Goal: Task Accomplishment & Management: Use online tool/utility

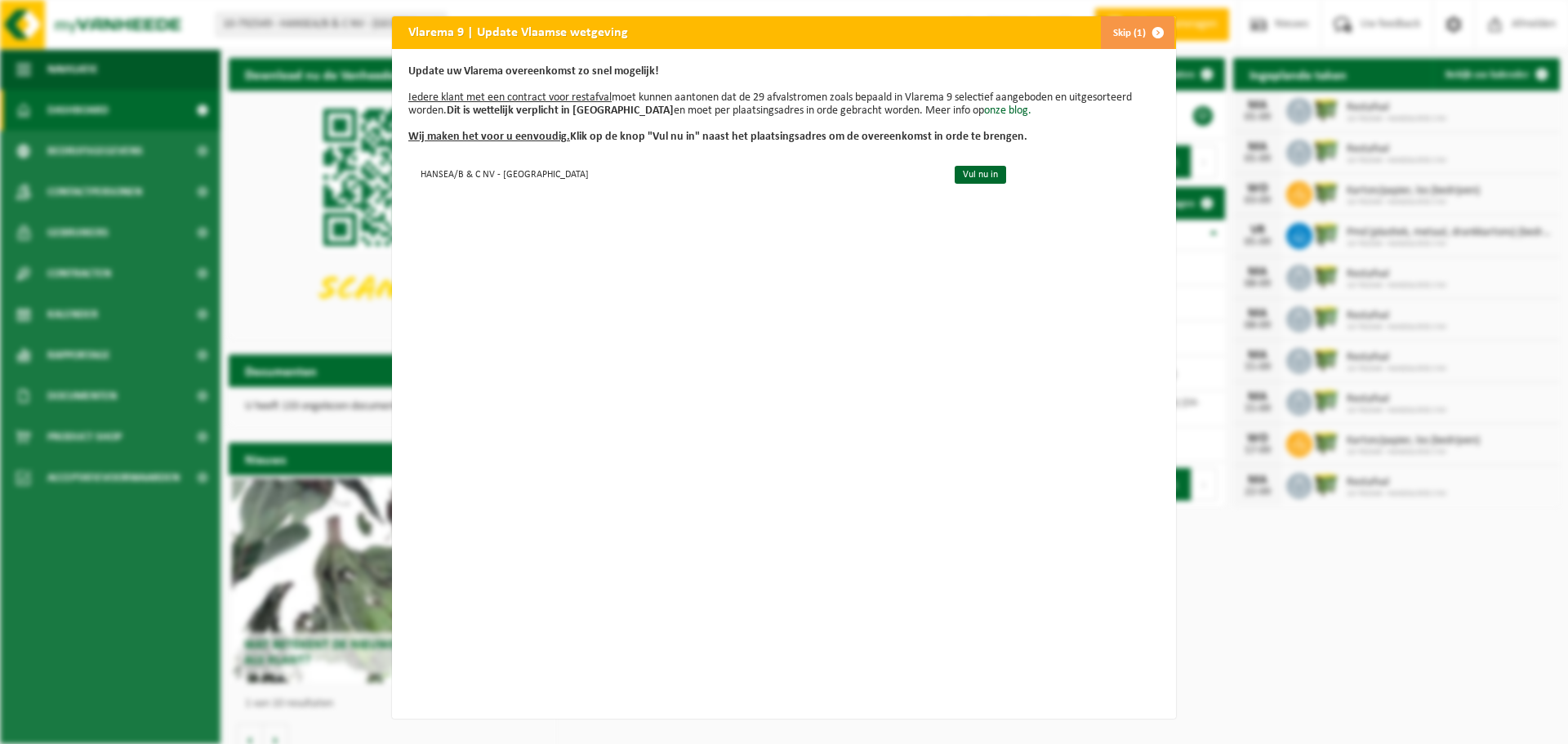
click at [1146, 32] on span "button" at bounding box center [1158, 33] width 33 height 33
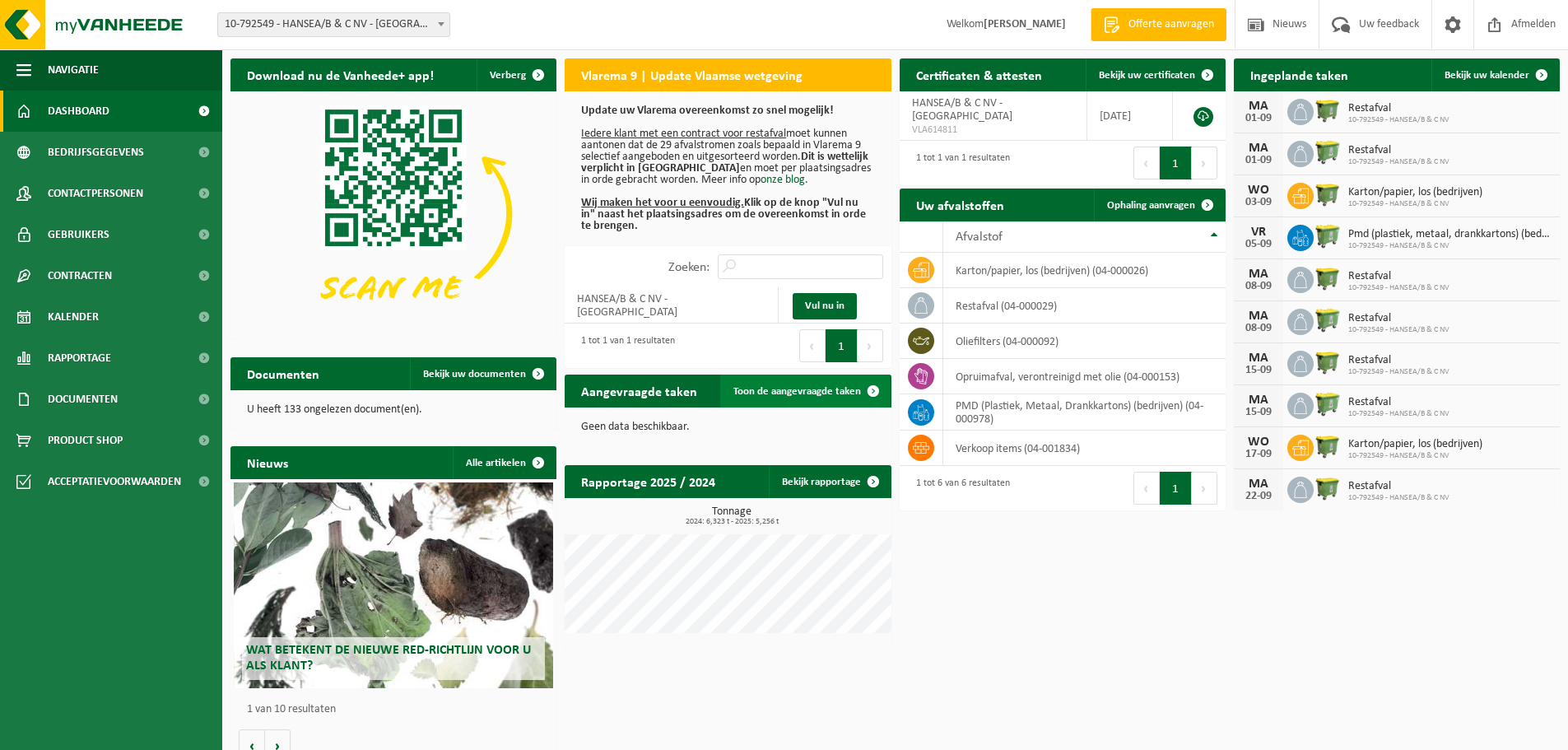
click at [854, 390] on span "Toon de aangevraagde taken" at bounding box center [797, 391] width 128 height 11
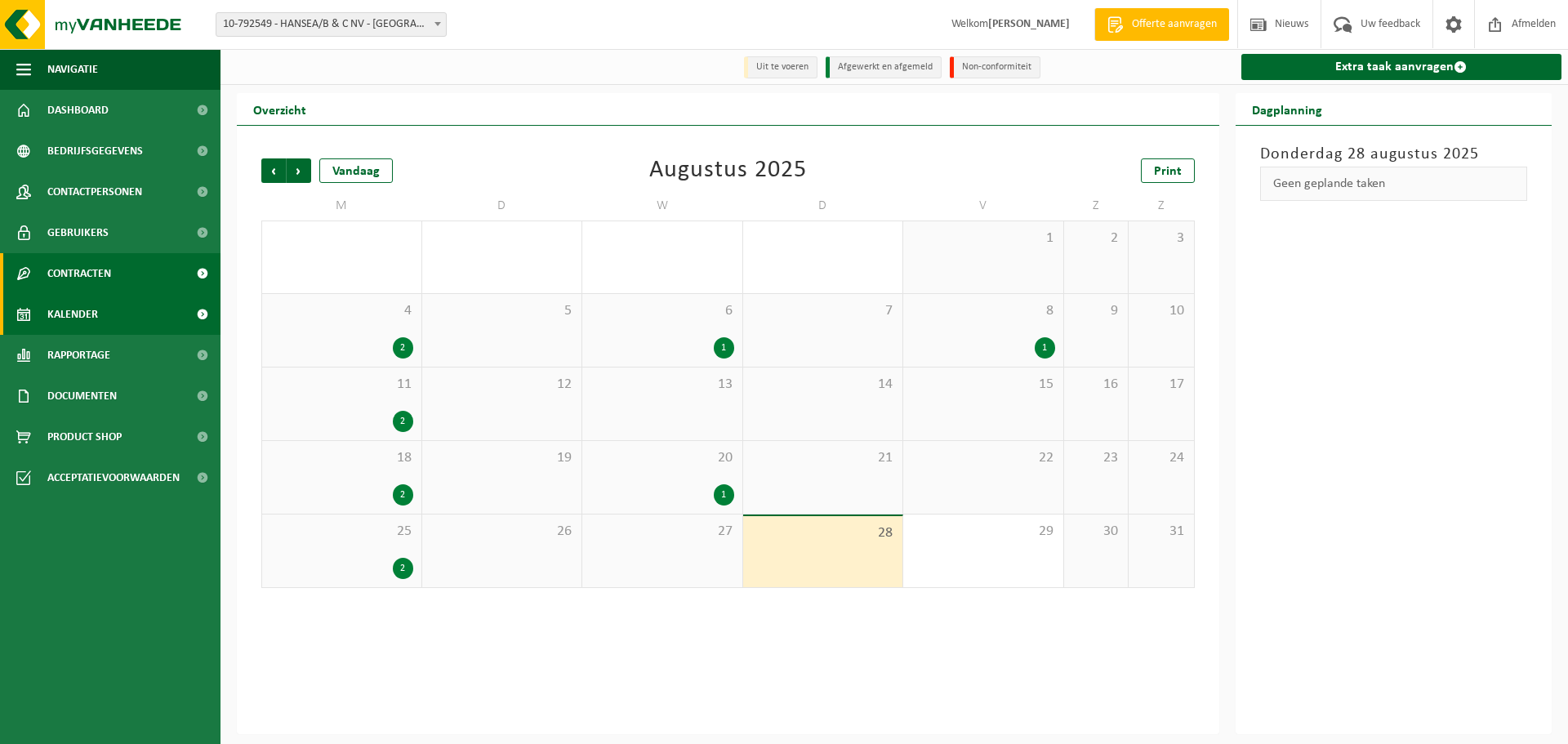
click at [87, 267] on span "Contracten" at bounding box center [80, 274] width 64 height 41
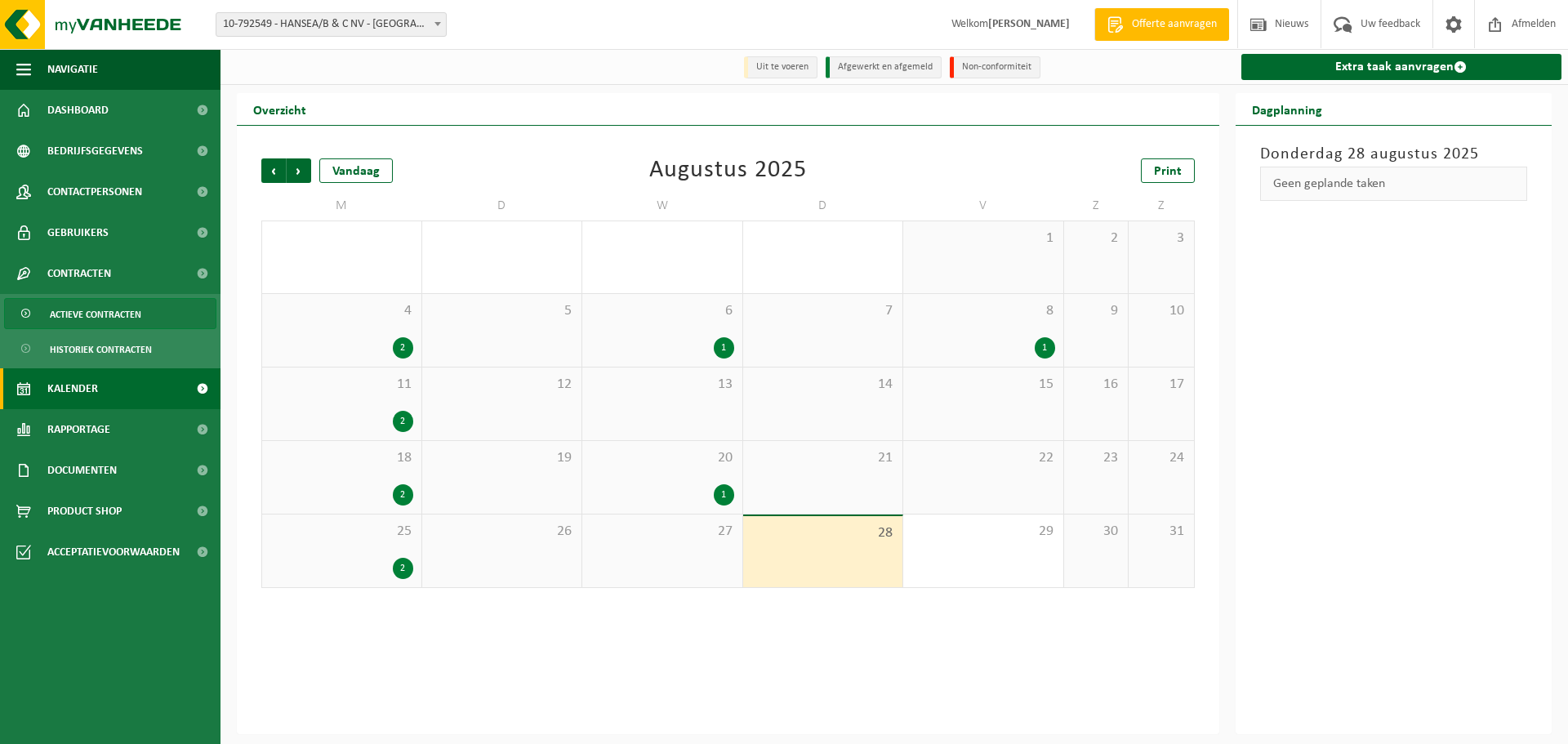
click at [92, 312] on span "Actieve contracten" at bounding box center [95, 315] width 91 height 31
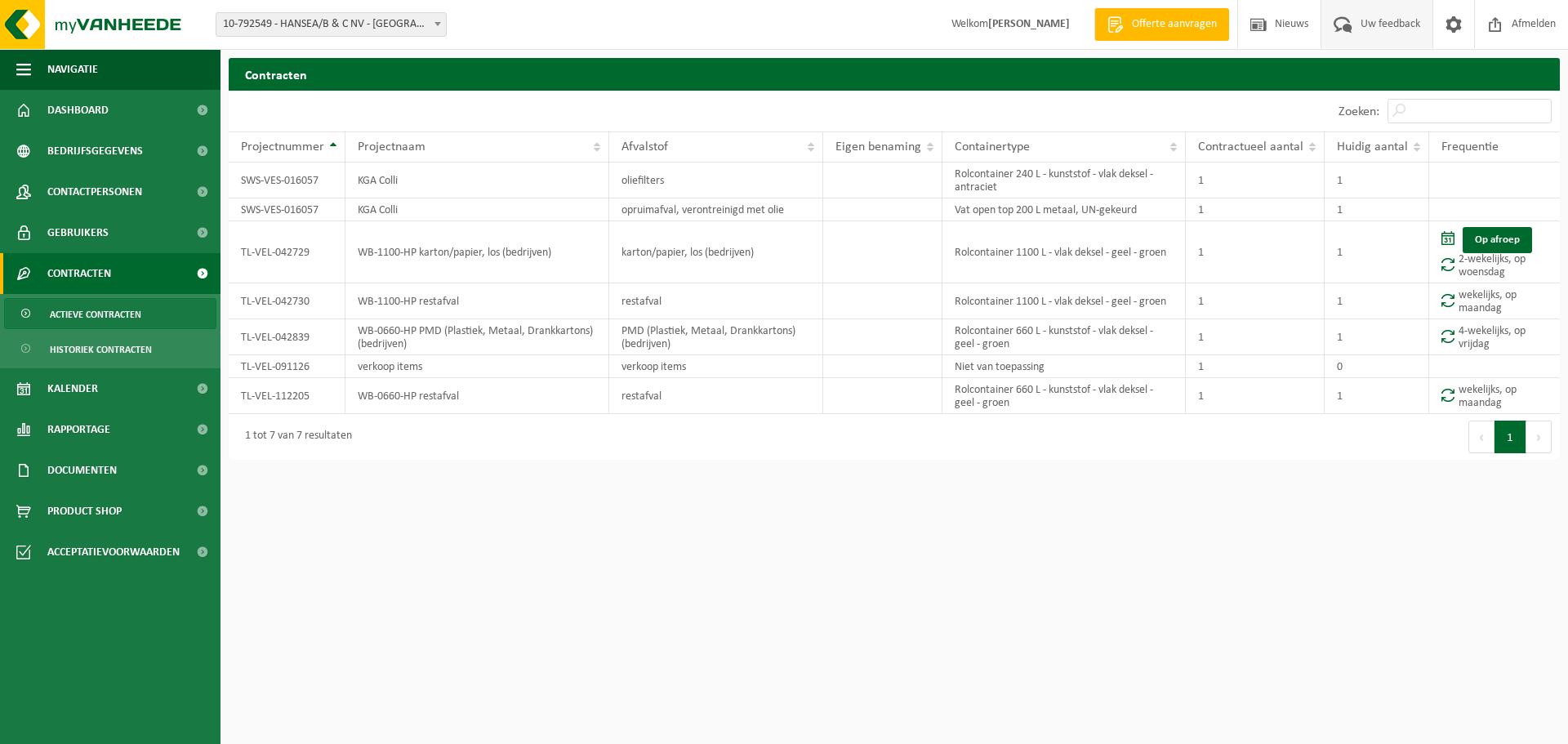
click at [1378, 27] on span "Uw feedback" at bounding box center [1390, 24] width 67 height 49
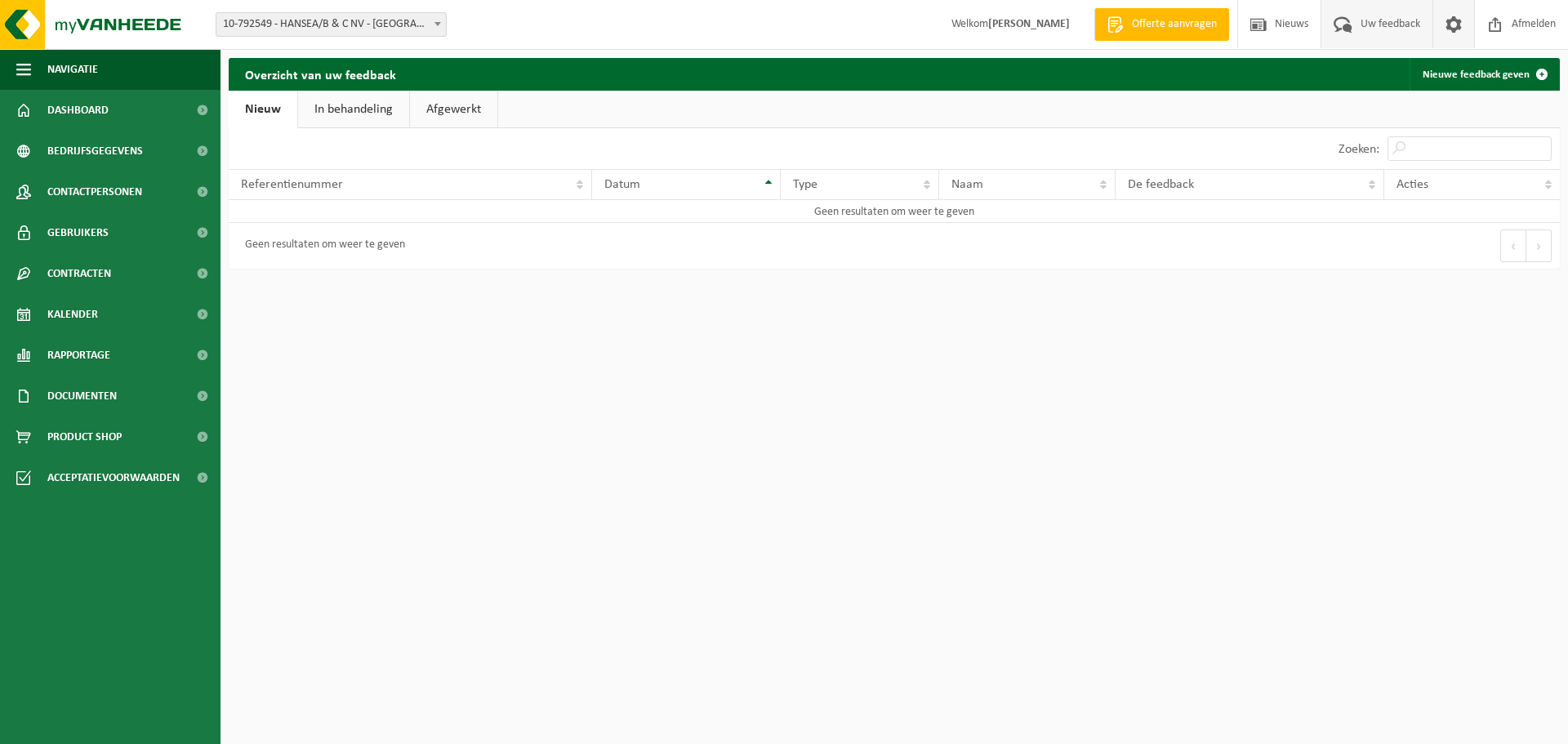
click at [1454, 19] on span at bounding box center [1454, 24] width 25 height 49
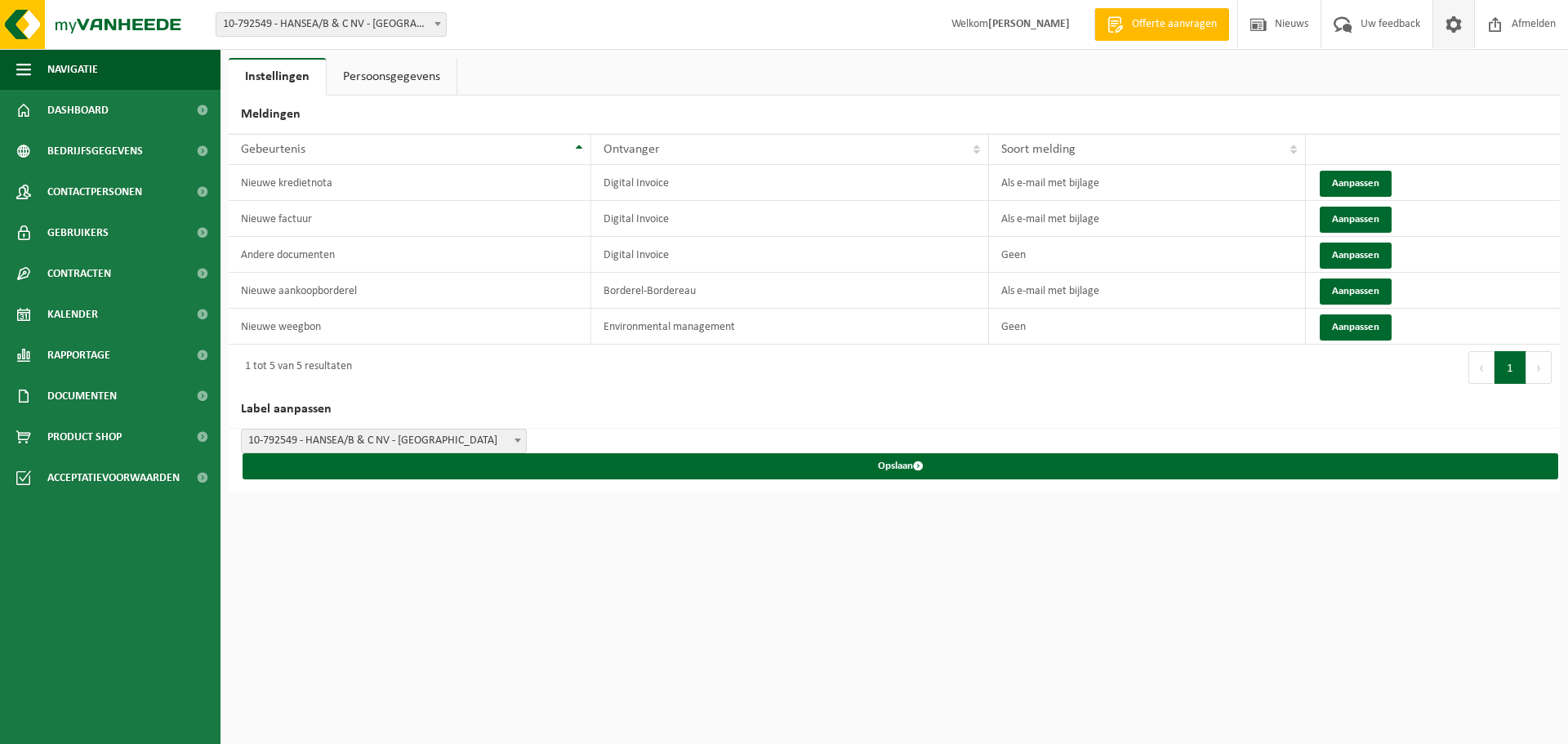
click at [409, 81] on link "Persoonsgegevens" at bounding box center [391, 77] width 130 height 38
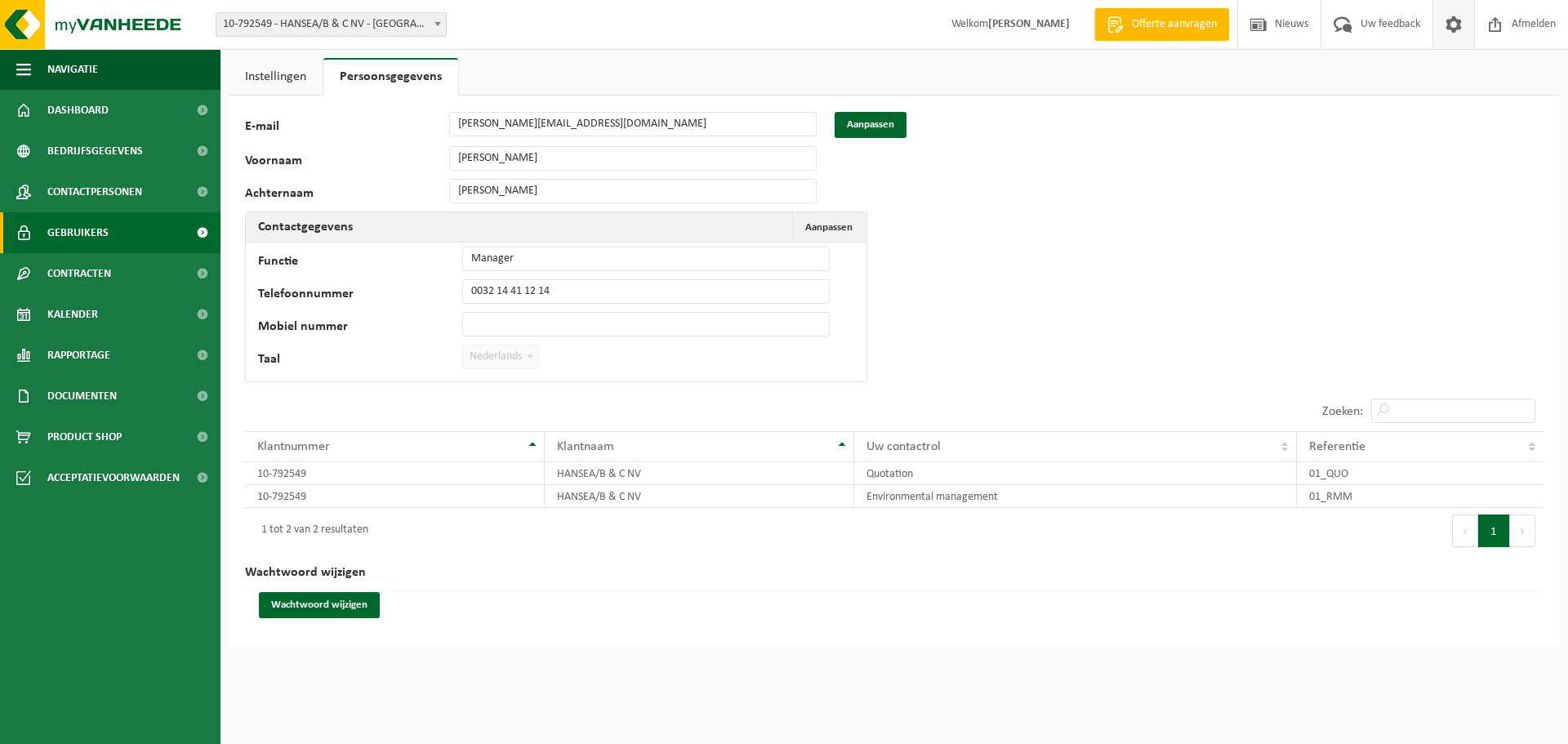
click at [81, 235] on span "Gebruikers" at bounding box center [78, 233] width 62 height 41
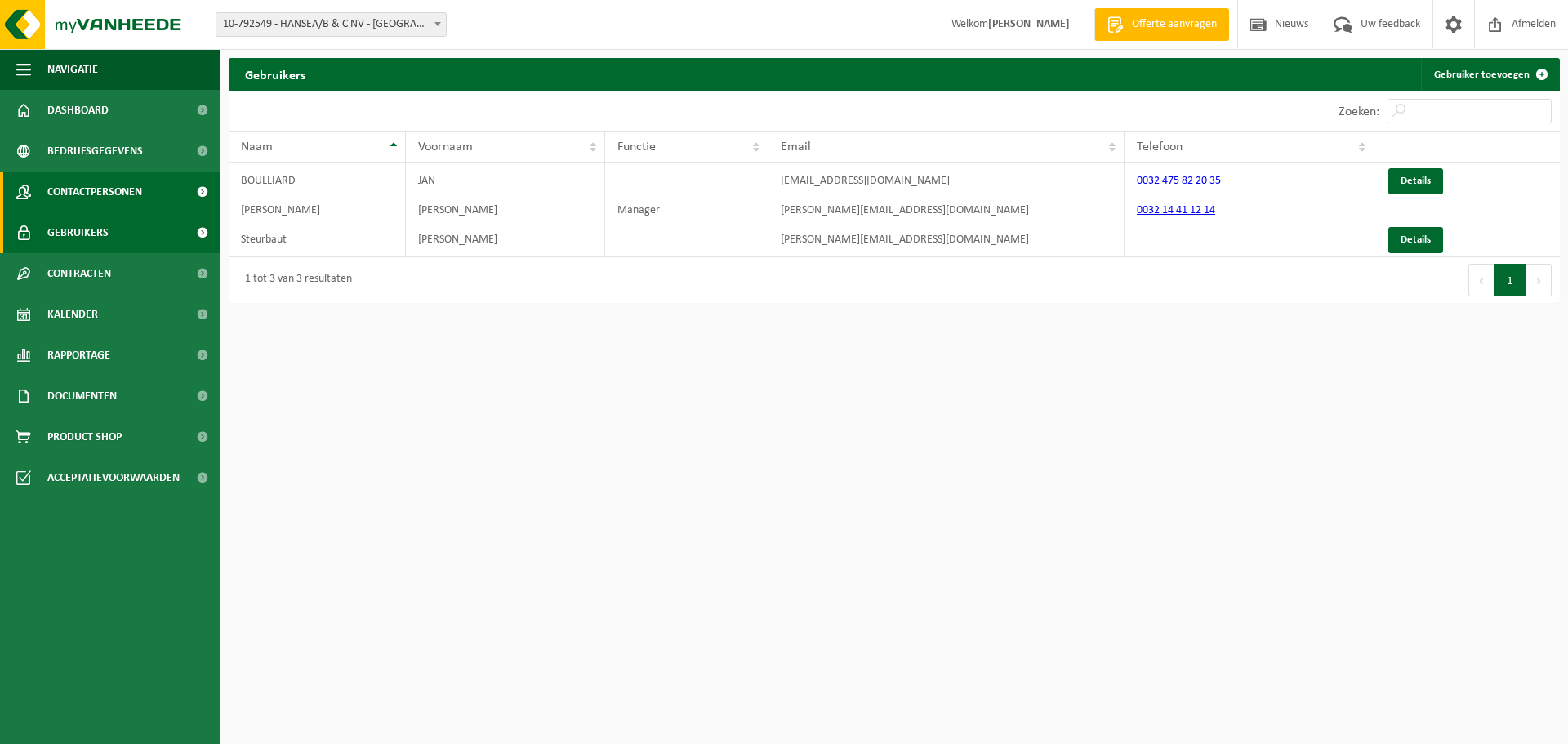
click at [100, 195] on span "Contactpersonen" at bounding box center [95, 192] width 95 height 41
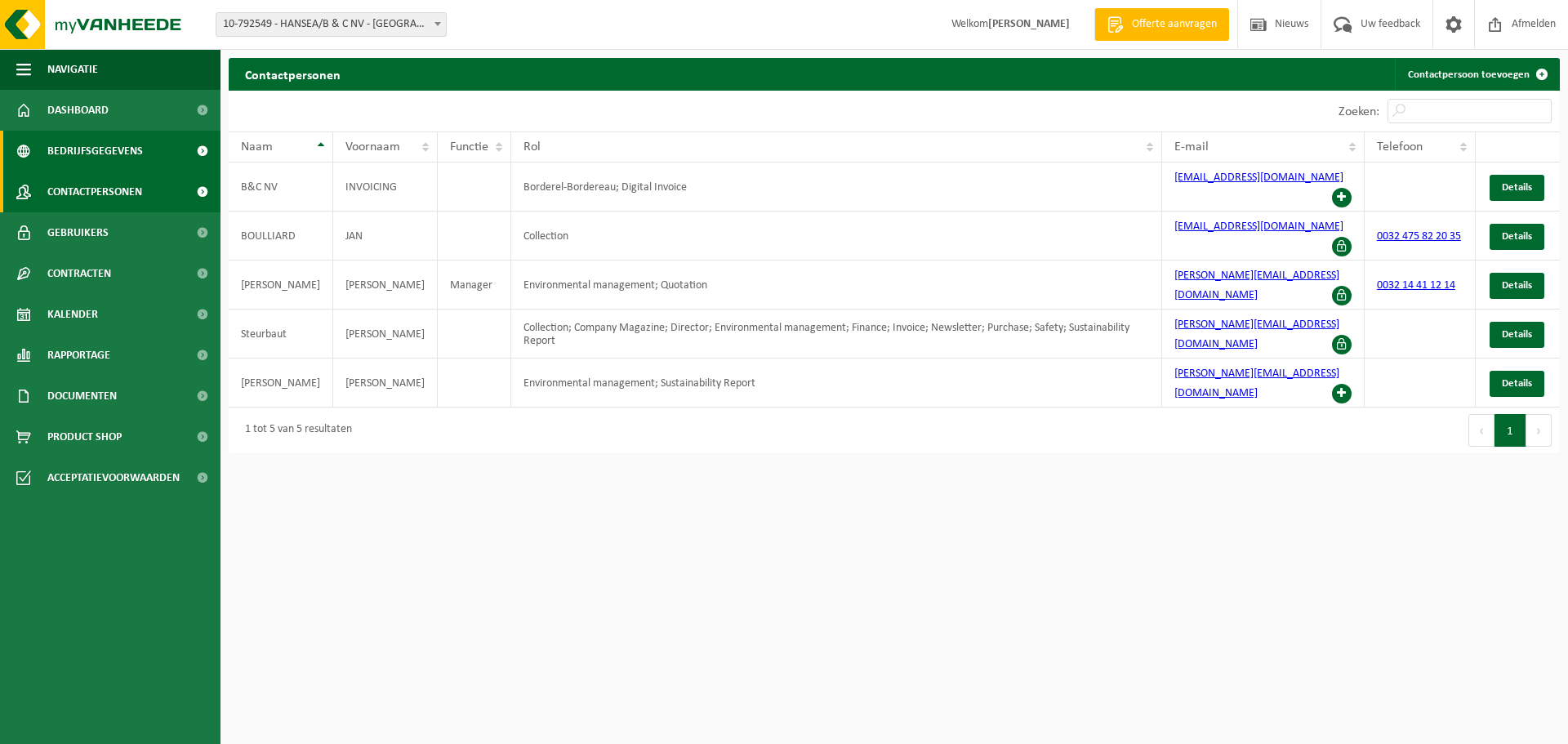
click at [95, 147] on span "Bedrijfsgegevens" at bounding box center [95, 151] width 95 height 41
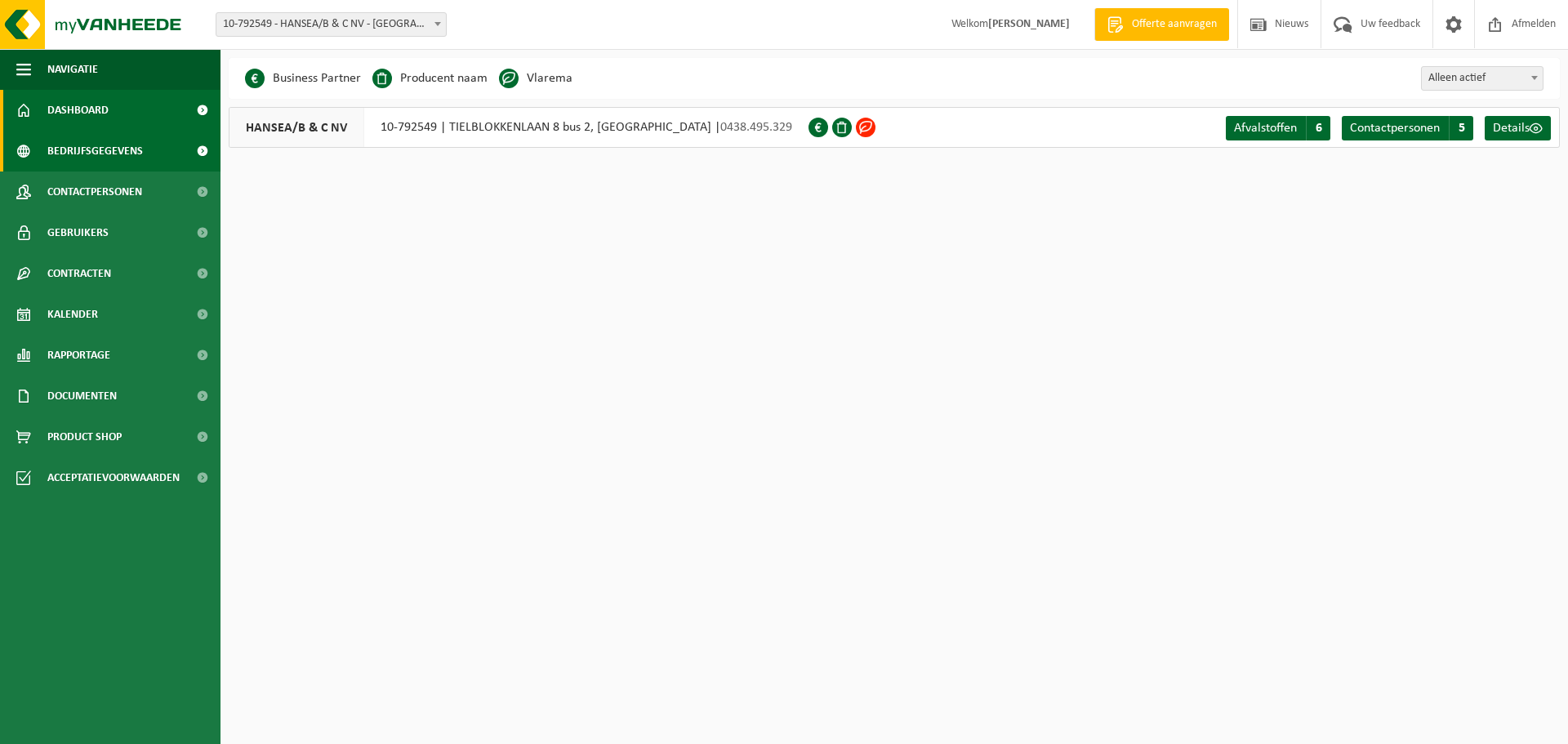
click at [93, 113] on span "Dashboard" at bounding box center [78, 110] width 62 height 41
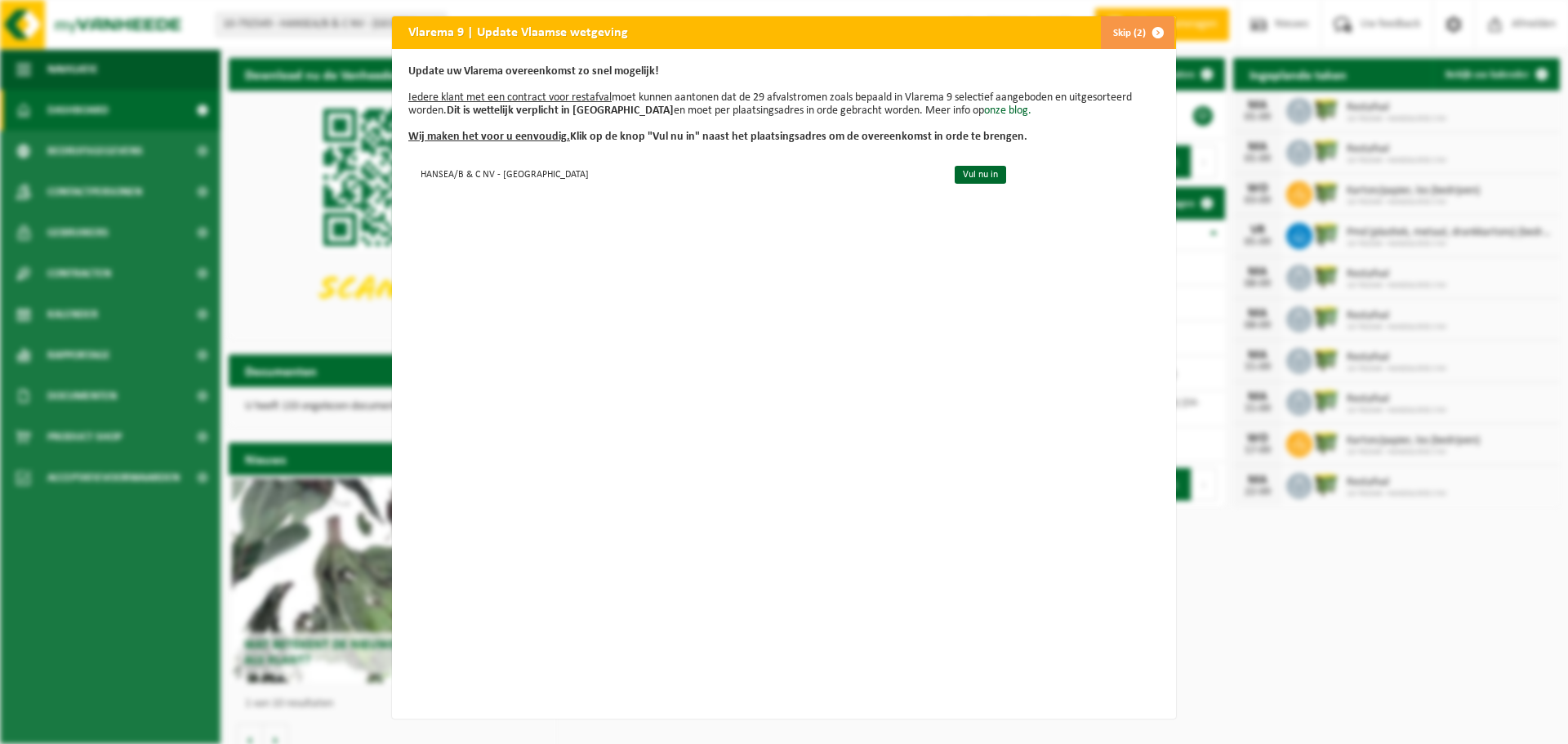
click at [1152, 32] on span "button" at bounding box center [1158, 33] width 33 height 33
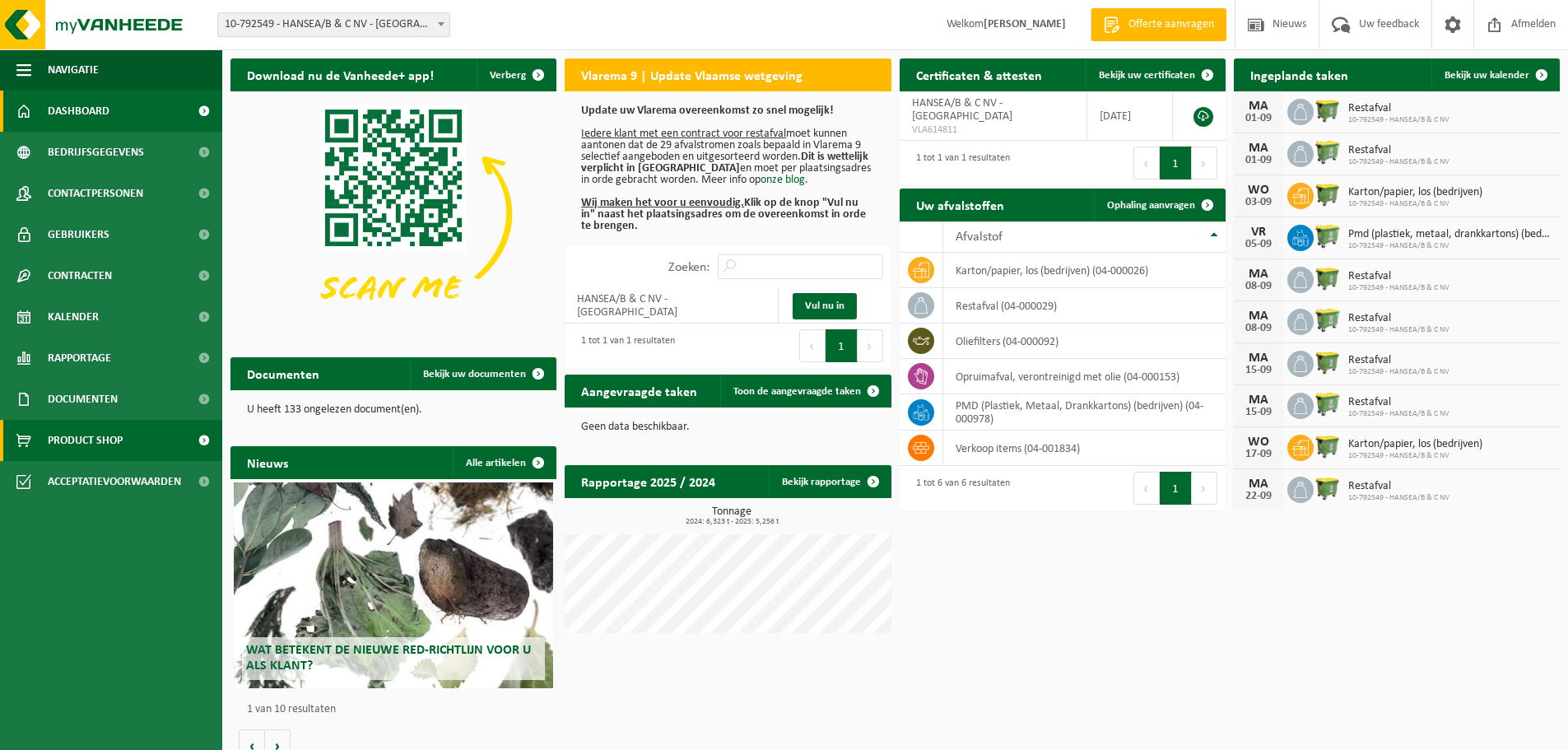
click at [104, 441] on span "Product Shop" at bounding box center [85, 441] width 75 height 41
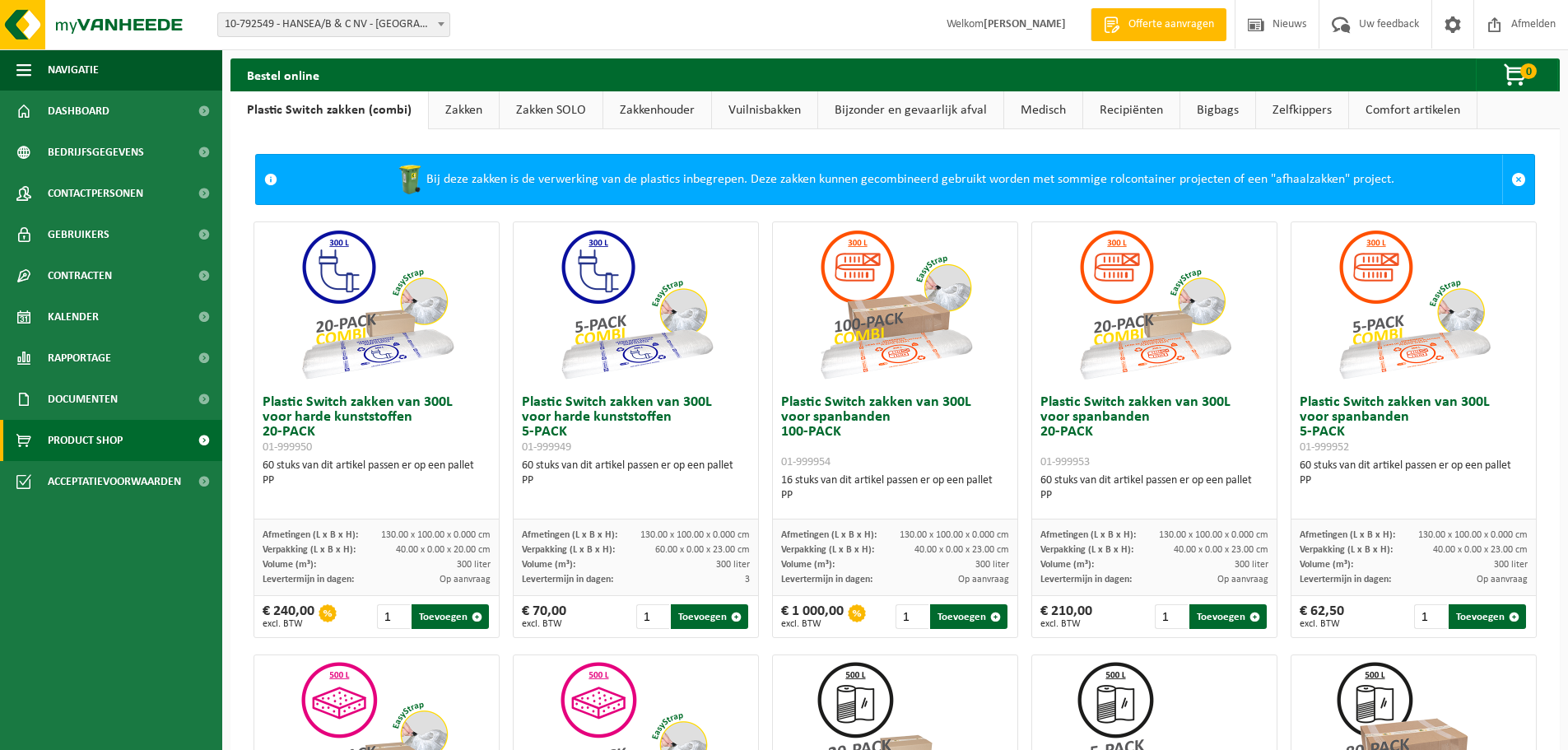
click at [1158, 26] on span "Offerte aanvragen" at bounding box center [1170, 25] width 94 height 17
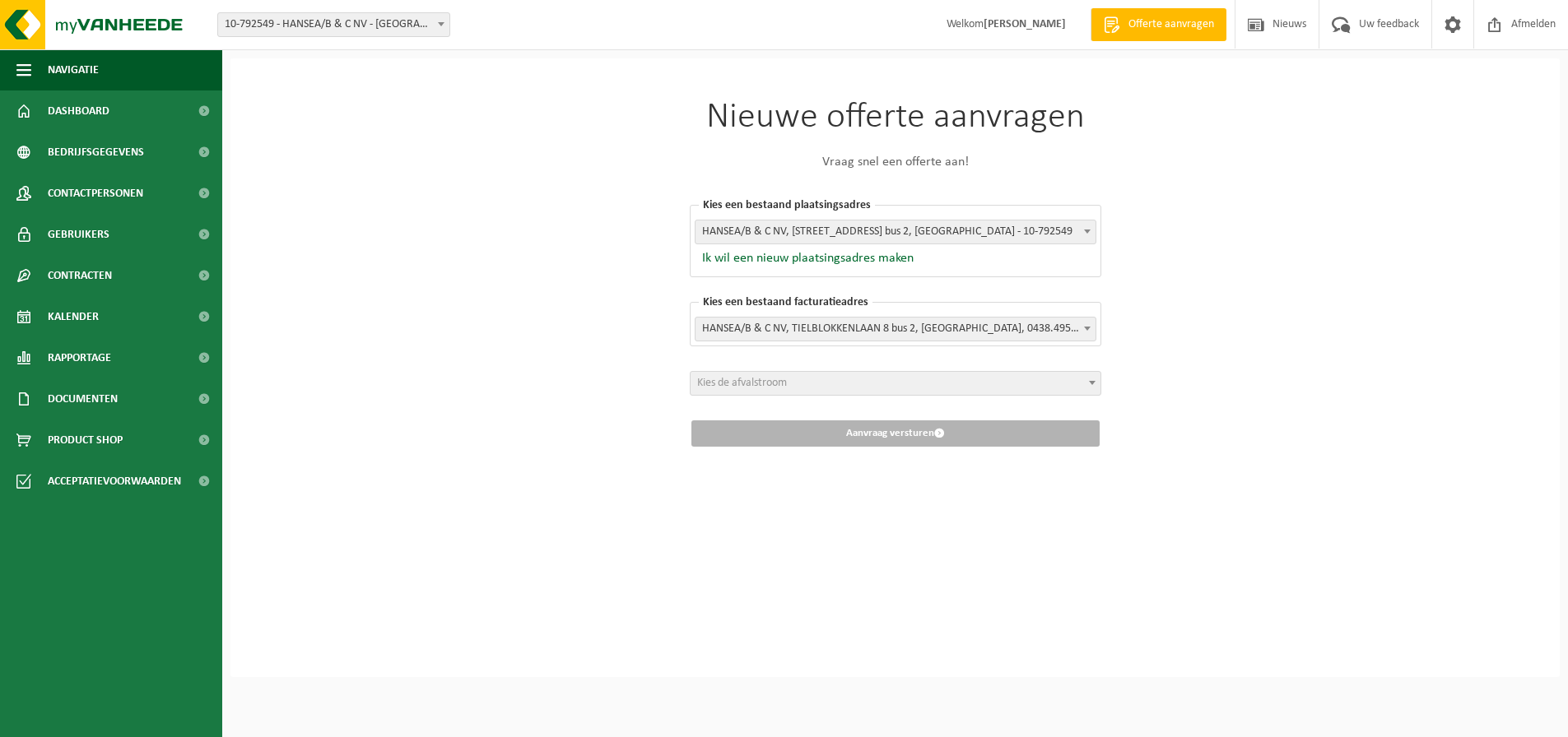
click at [1084, 379] on span at bounding box center [1093, 383] width 17 height 22
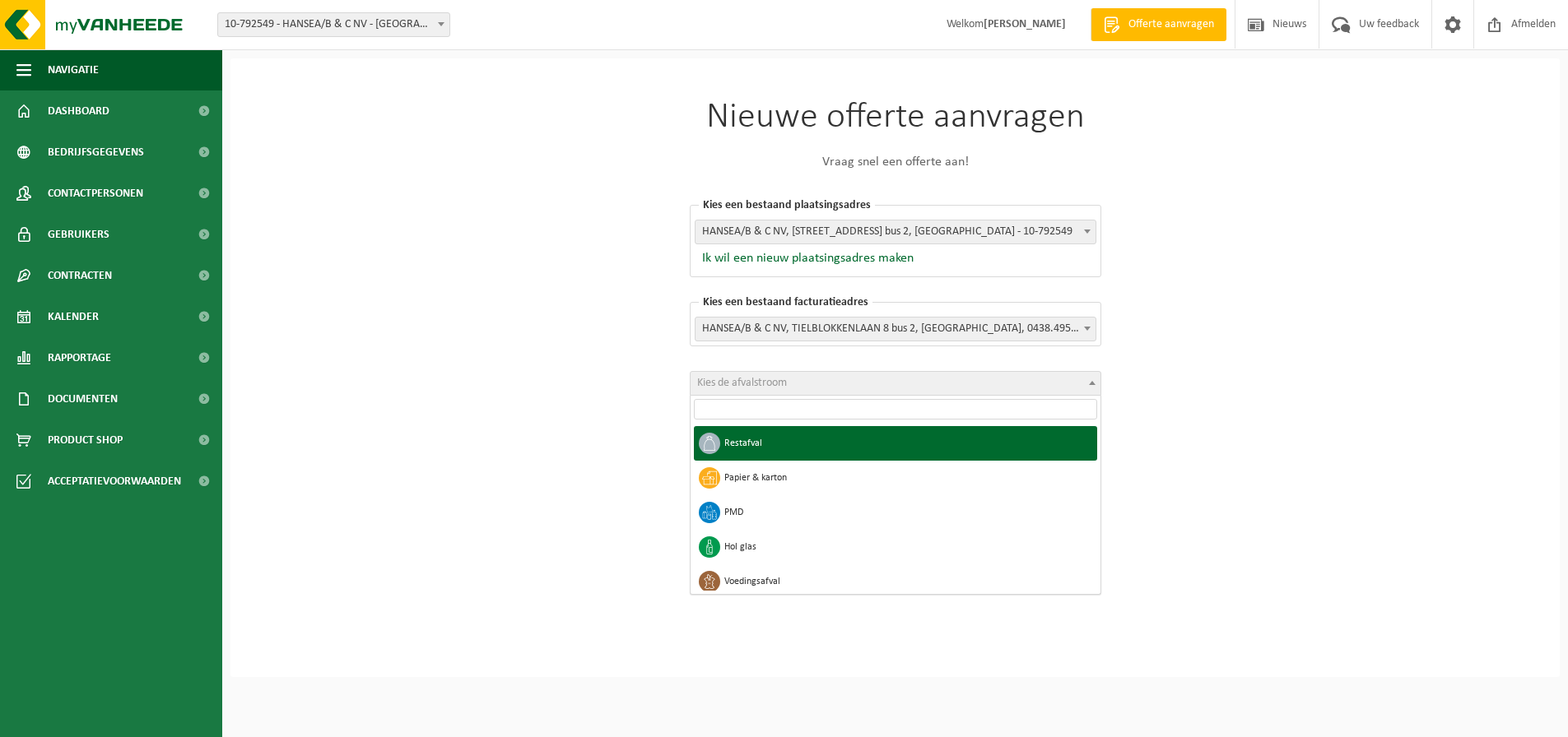
select select "1"
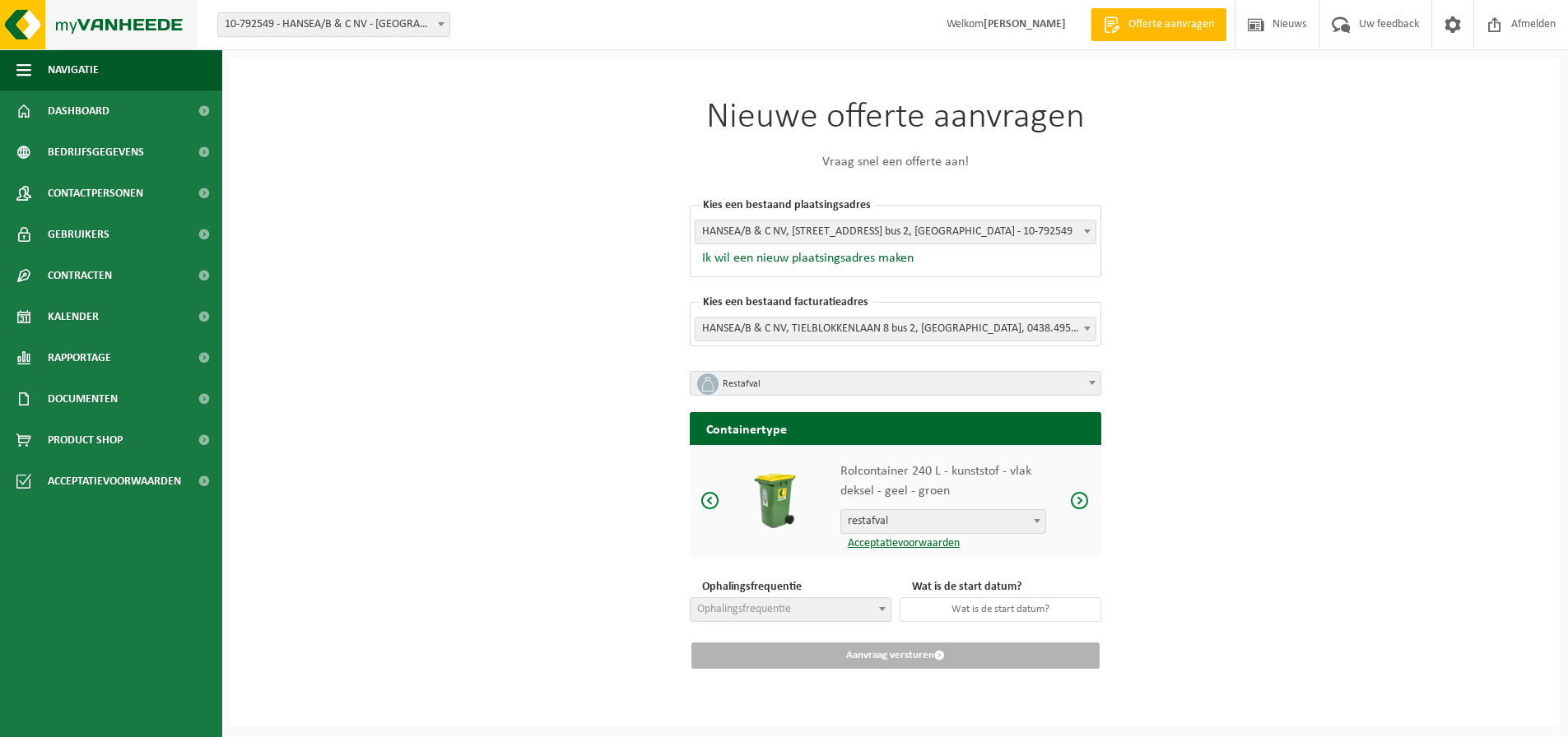
click at [144, 28] on img at bounding box center [99, 25] width 197 height 50
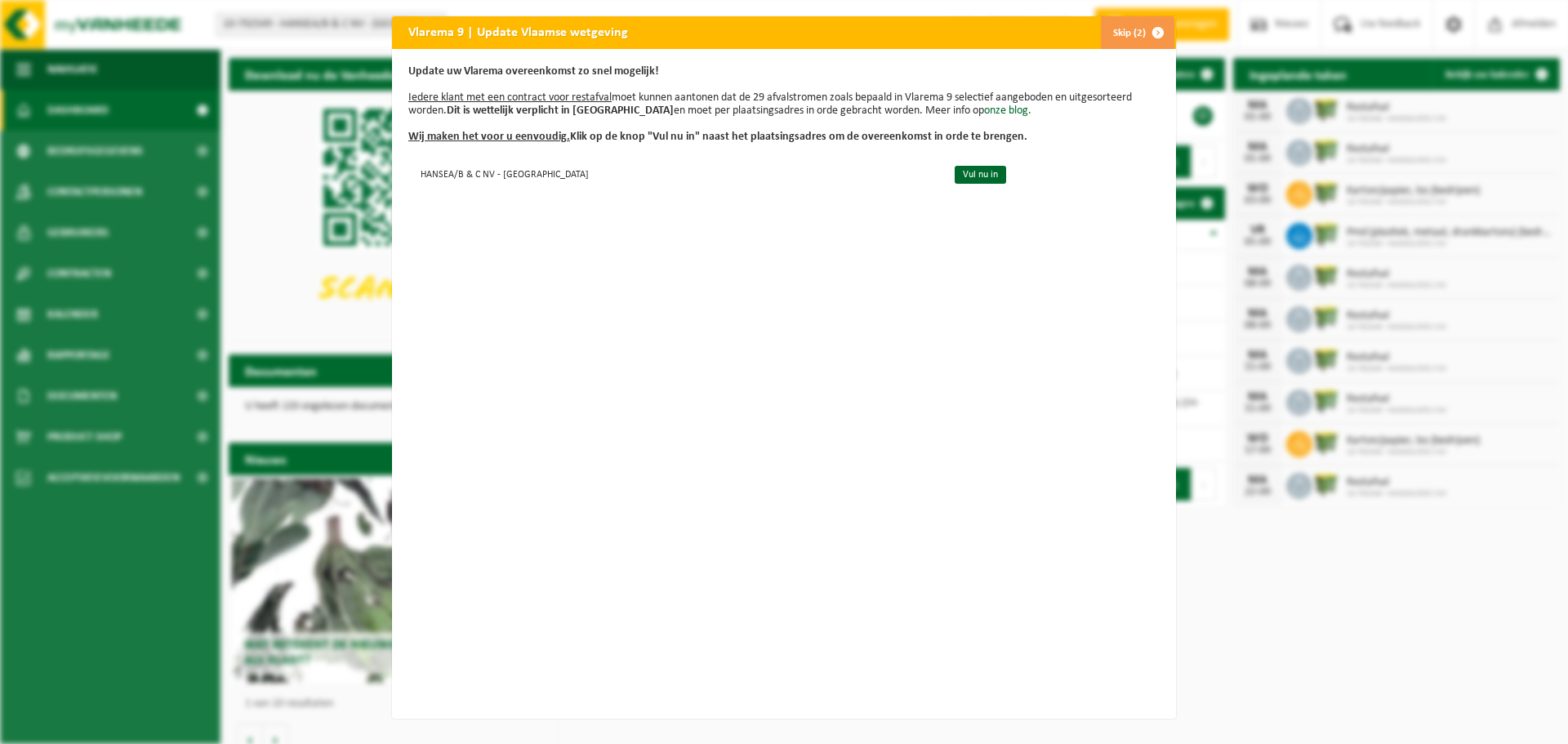
click at [1155, 30] on span "button" at bounding box center [1158, 33] width 33 height 33
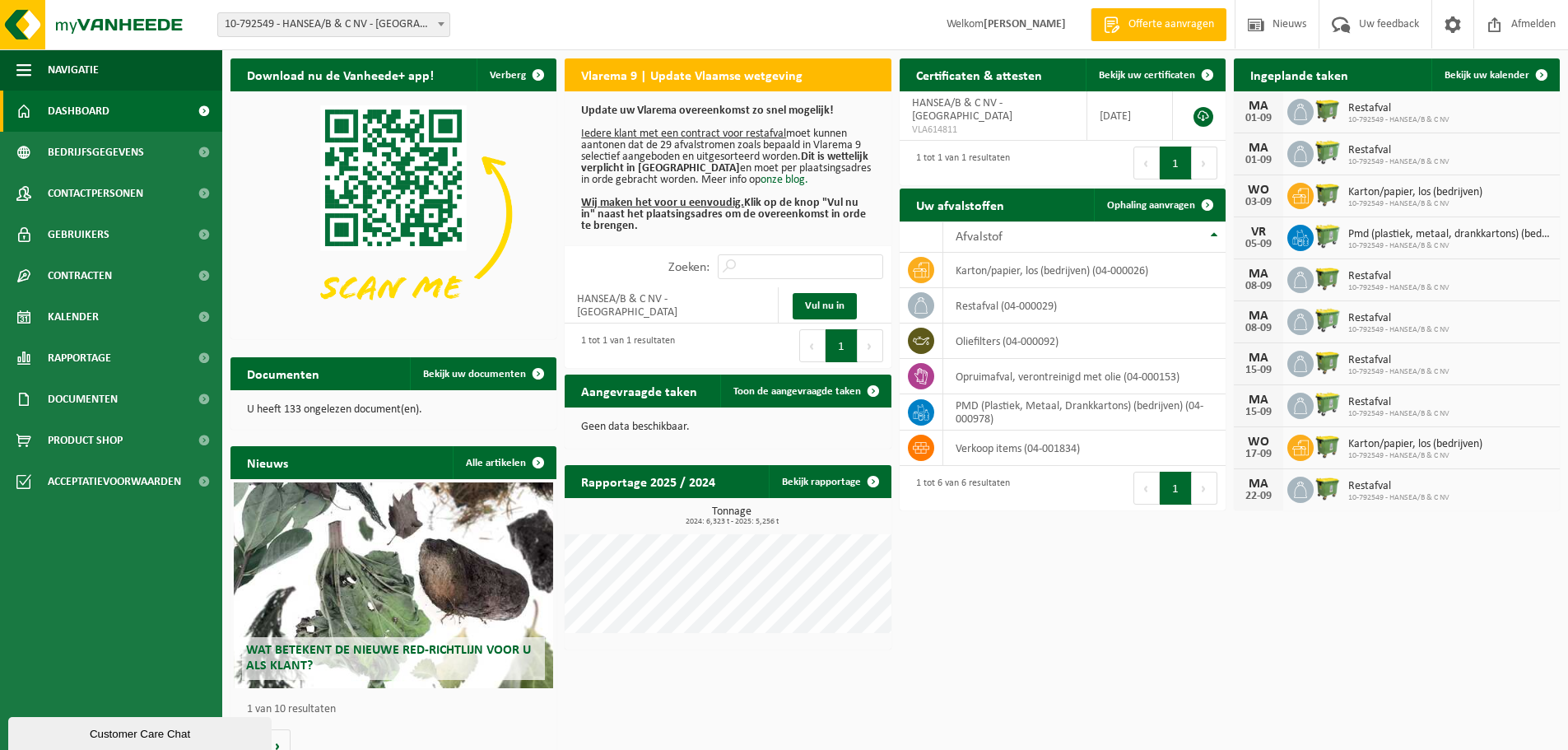
click at [398, 24] on span "10-792549 - HANSEA/B & C NV - [GEOGRAPHIC_DATA]" at bounding box center [333, 25] width 231 height 23
drag, startPoint x: 429, startPoint y: 22, endPoint x: 322, endPoint y: 30, distance: 107.3
click at [322, 30] on span "10-792549 - HANSEA/B & C NV - [GEOGRAPHIC_DATA]" at bounding box center [333, 25] width 231 height 23
drag, startPoint x: 351, startPoint y: 73, endPoint x: 272, endPoint y: 142, distance: 104.9
click at [259, 139] on img at bounding box center [393, 213] width 326 height 244
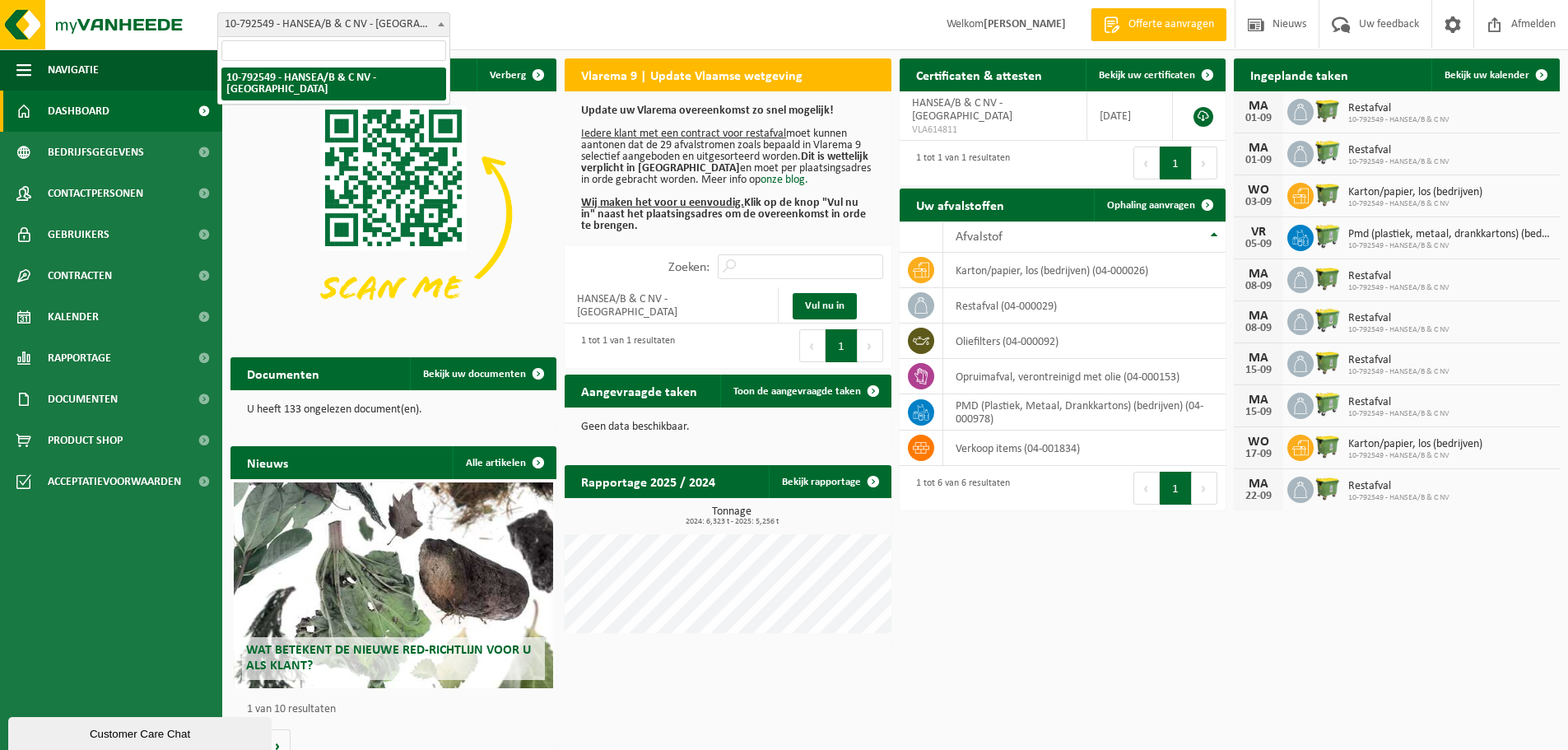
click at [230, 27] on span "10-792549 - HANSEA/B & C NV - [GEOGRAPHIC_DATA]" at bounding box center [333, 25] width 231 height 23
drag, startPoint x: 211, startPoint y: 27, endPoint x: 300, endPoint y: 13, distance: 90.1
click at [300, 13] on div "Vestiging: 10-792549 - HANSEA/B & C NV - TURNHOUT 10-792549 - HANSEA/B & C NV -…" at bounding box center [340, 25] width 269 height 25
drag, startPoint x: 216, startPoint y: 22, endPoint x: 431, endPoint y: 25, distance: 215.0
click at [364, 25] on div "Vestiging: 10-792549 - HANSEA/B & C NV - TURNHOUT 10-792549 - HANSEA/B & C NV -…" at bounding box center [340, 25] width 269 height 25
